Goal: Book appointment/travel/reservation

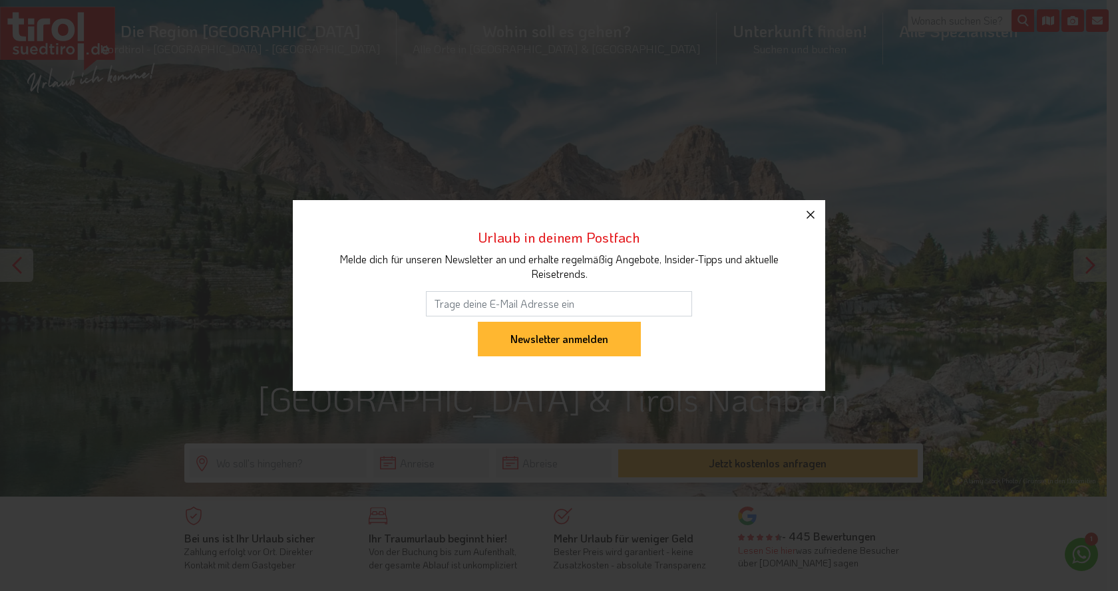
click at [809, 212] on icon "button" at bounding box center [810, 215] width 16 height 16
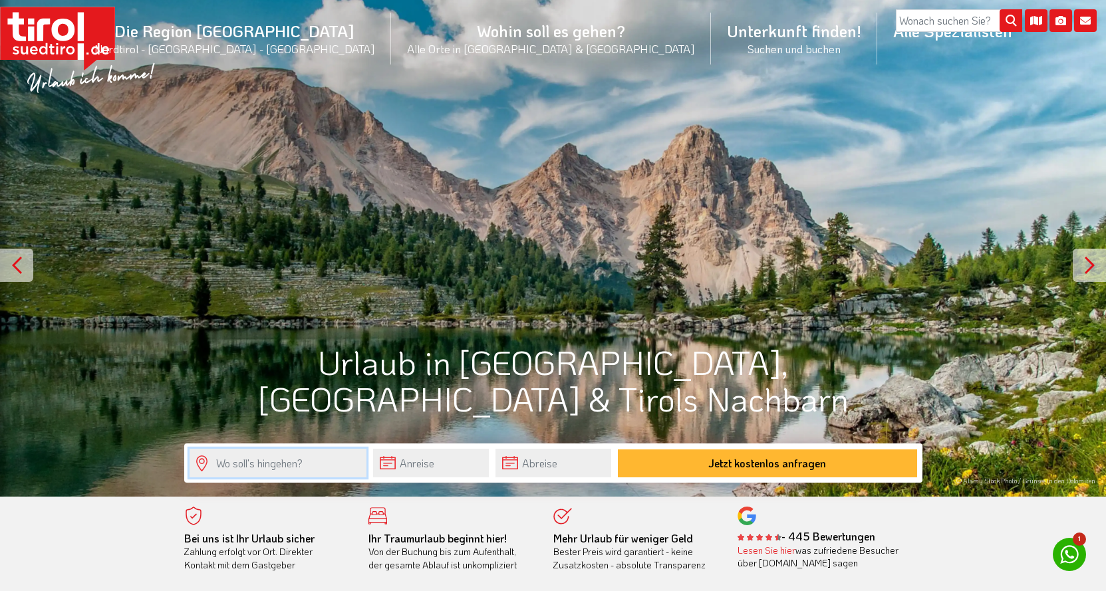
click at [285, 462] on input "text" at bounding box center [278, 463] width 177 height 29
click at [430, 460] on input "text" at bounding box center [431, 463] width 116 height 29
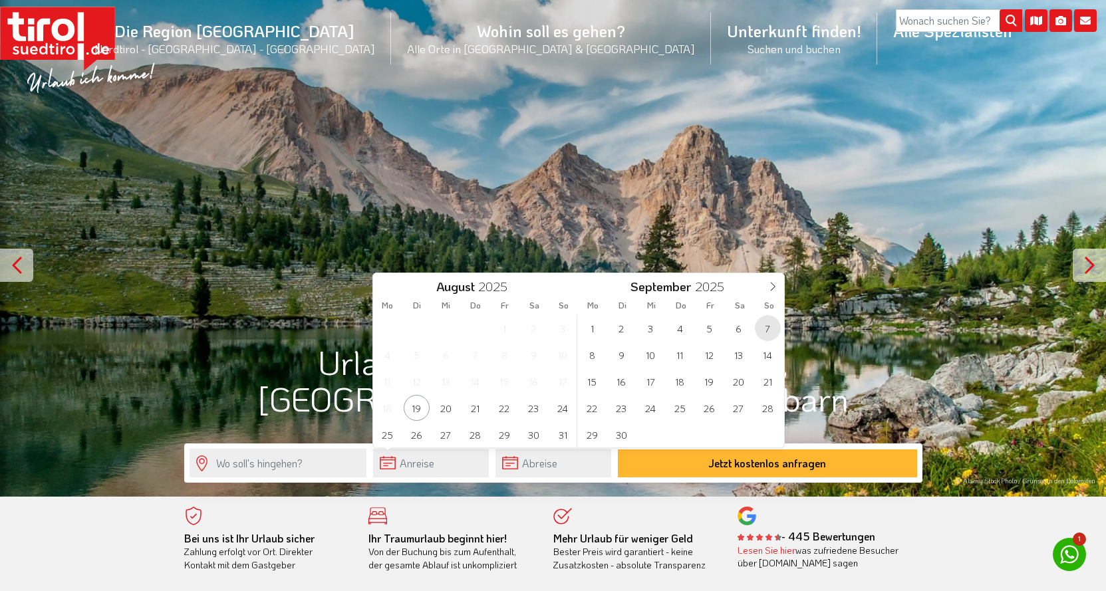
click at [770, 323] on span "7" at bounding box center [768, 328] width 26 height 26
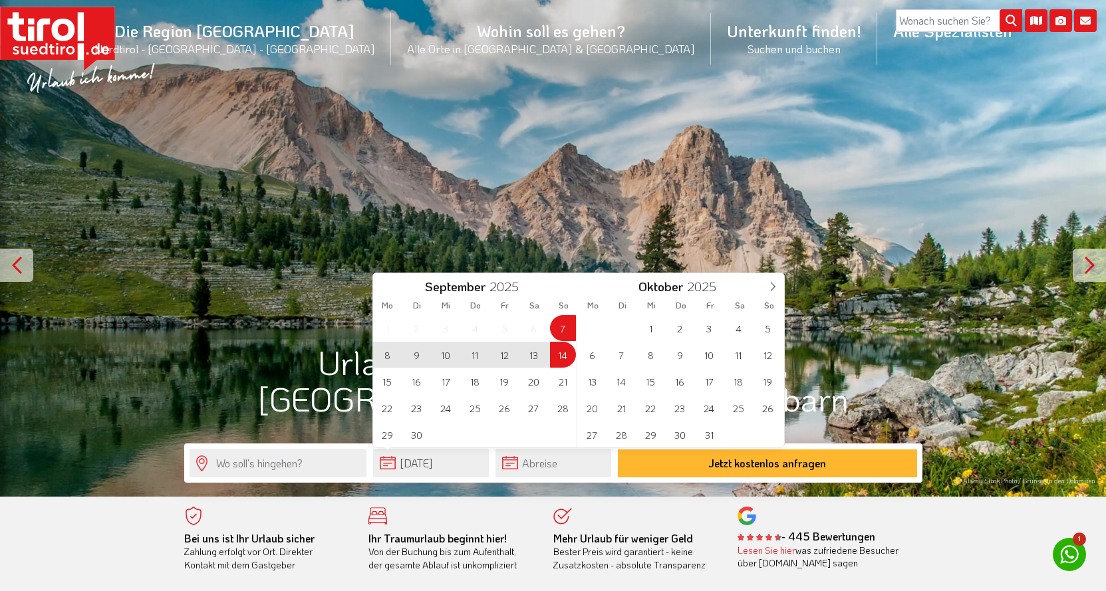
click at [563, 358] on span "14" at bounding box center [563, 355] width 26 height 26
type input "[DATE]"
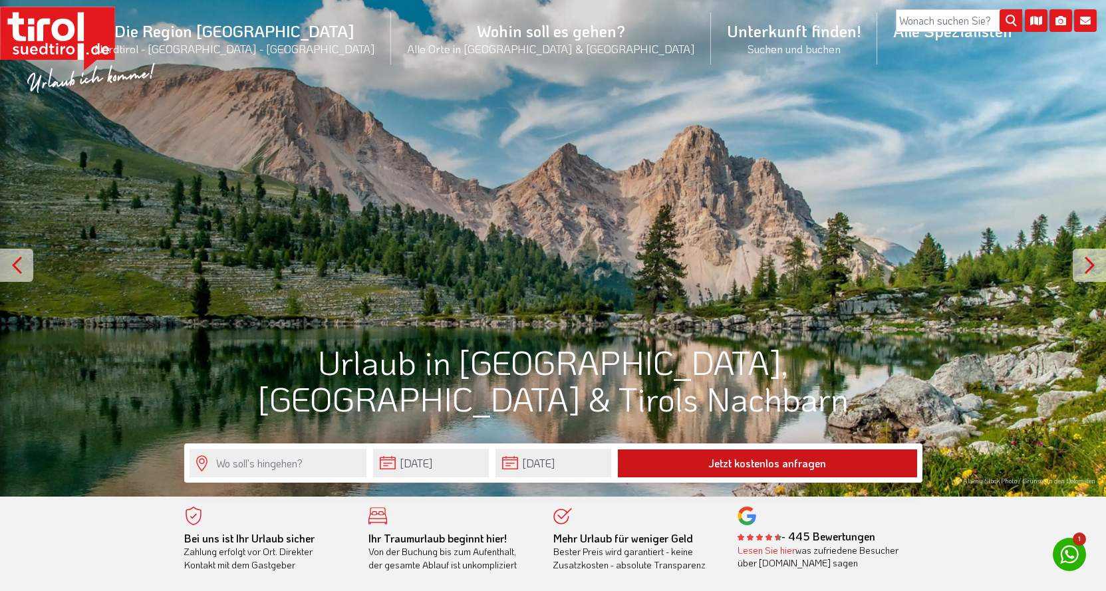
click at [698, 463] on button "Jetzt kostenlos anfragen" at bounding box center [767, 464] width 299 height 28
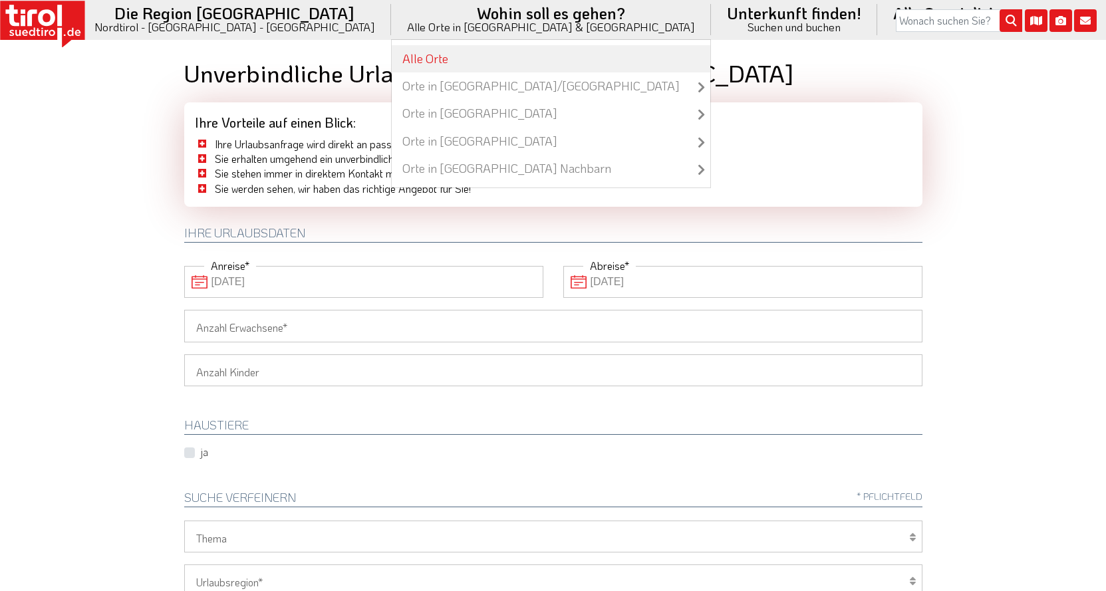
click at [450, 61] on link "Alle Orte" at bounding box center [551, 58] width 319 height 27
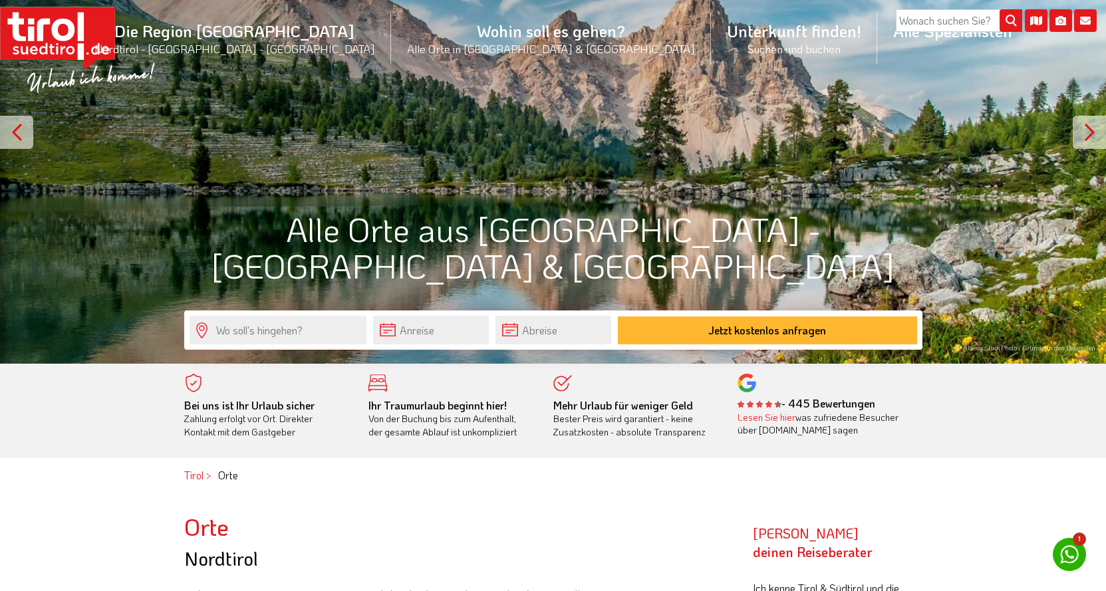
scroll to position [399, 0]
